Goal: Navigation & Orientation: Find specific page/section

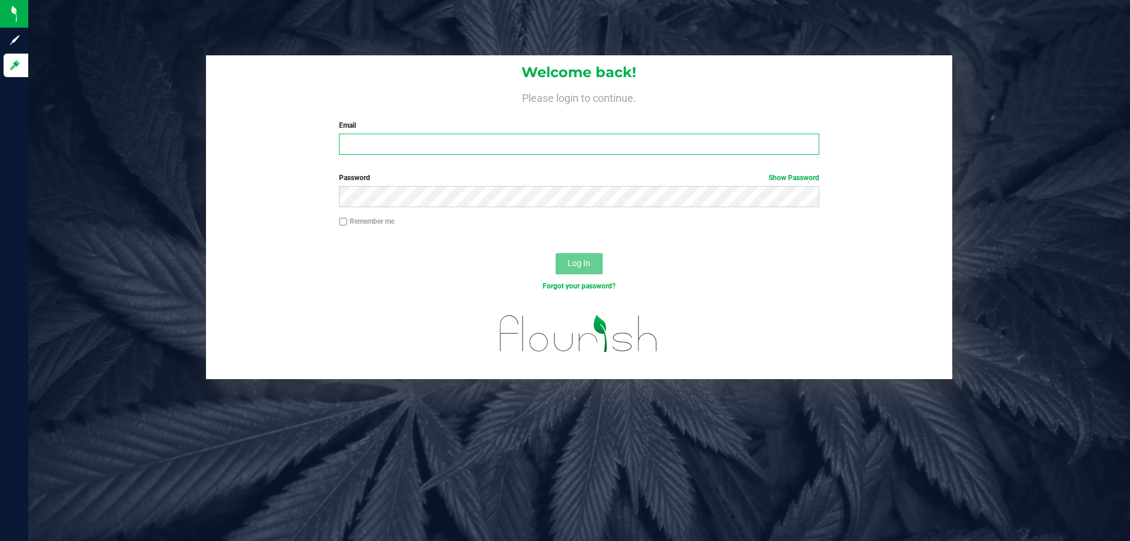
click at [365, 142] on input "Email" at bounding box center [579, 144] width 480 height 21
type input "h"
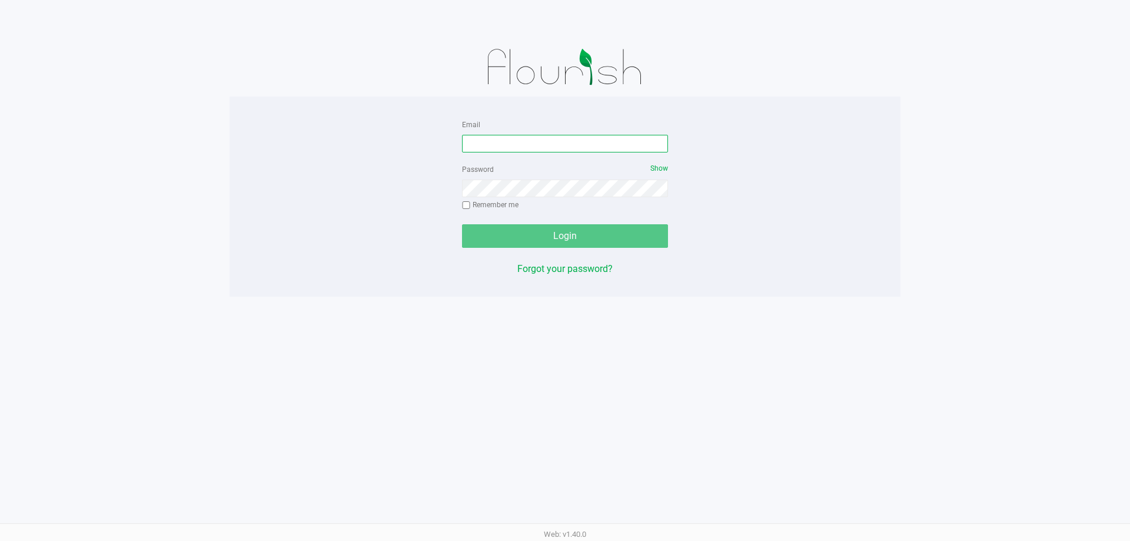
click at [521, 147] on input "Email" at bounding box center [565, 144] width 206 height 18
type input "[EMAIL_ADDRESS][DOMAIN_NAME]"
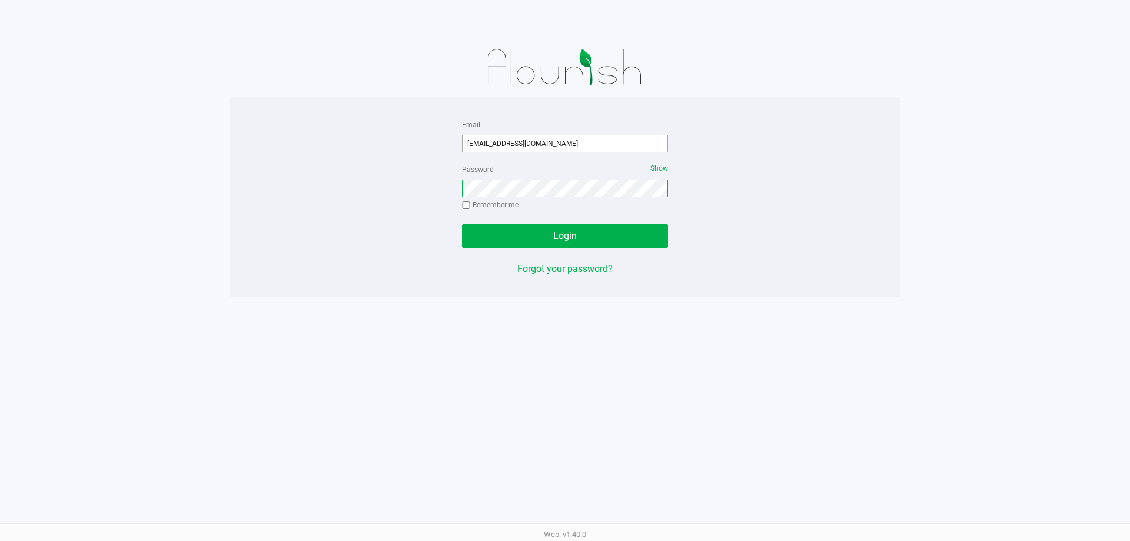
click at [462, 224] on button "Login" at bounding box center [565, 236] width 206 height 24
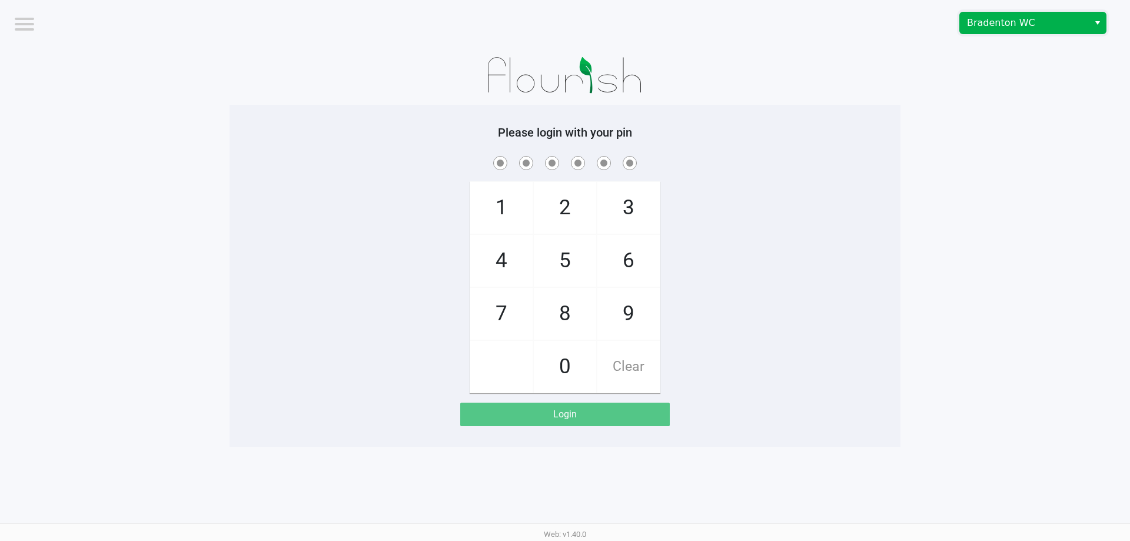
click at [1034, 22] on span "Bradenton WC" at bounding box center [1024, 23] width 115 height 14
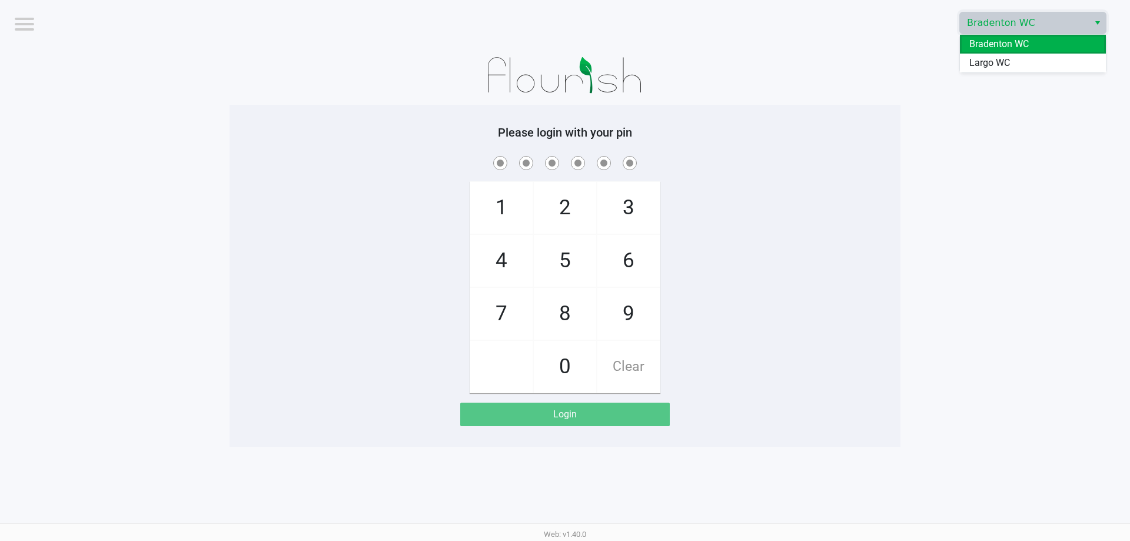
click at [1010, 61] on span "Largo WC" at bounding box center [989, 63] width 41 height 14
